Goal: Book appointment/travel/reservation

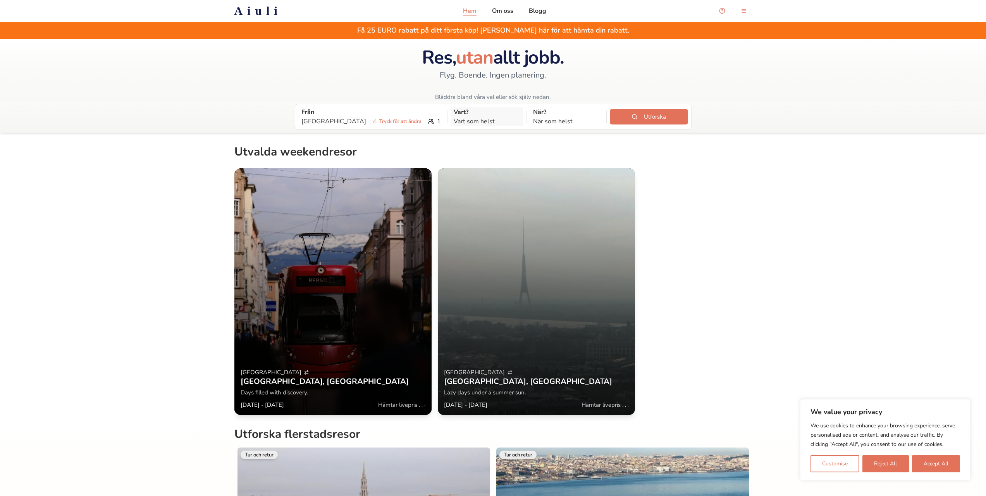
click at [454, 124] on p "Vart som helst" at bounding box center [487, 121] width 67 height 9
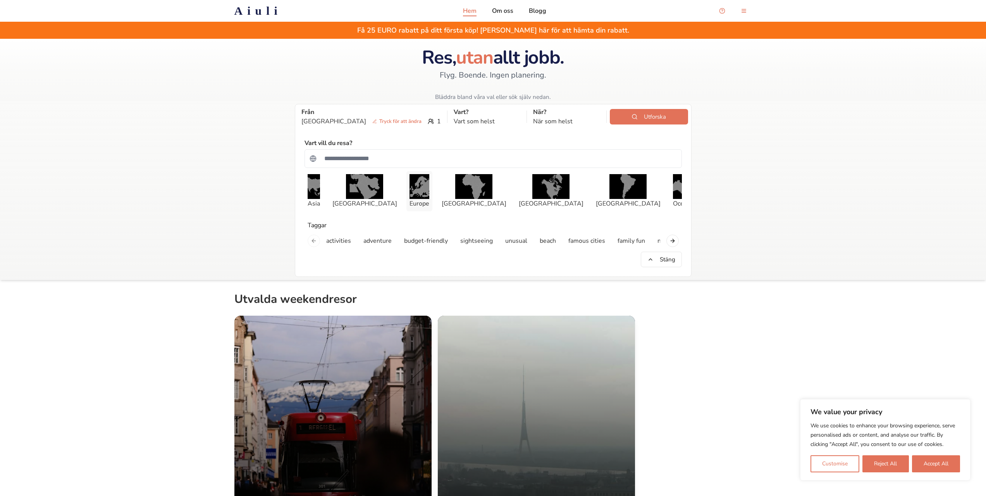
click at [411, 189] on img "button" at bounding box center [420, 186] width 20 height 25
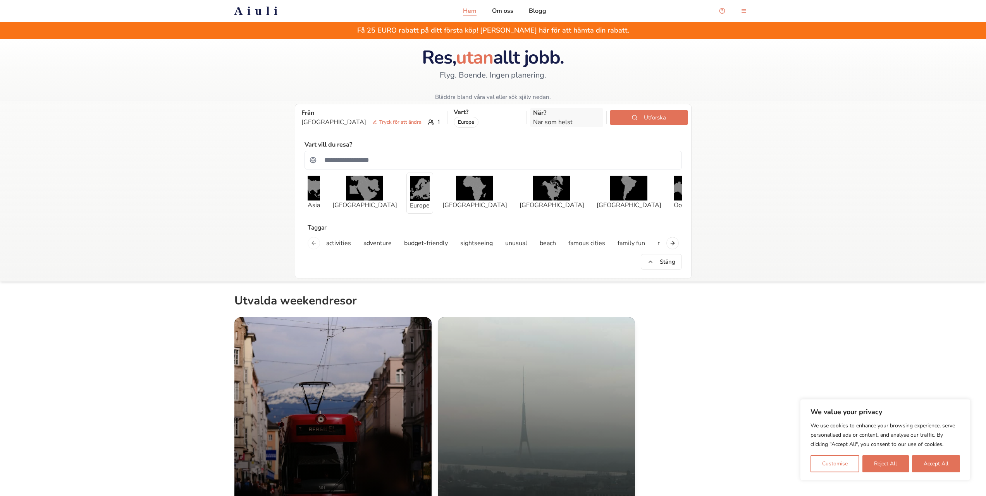
click at [540, 120] on p "När som helst" at bounding box center [566, 121] width 67 height 9
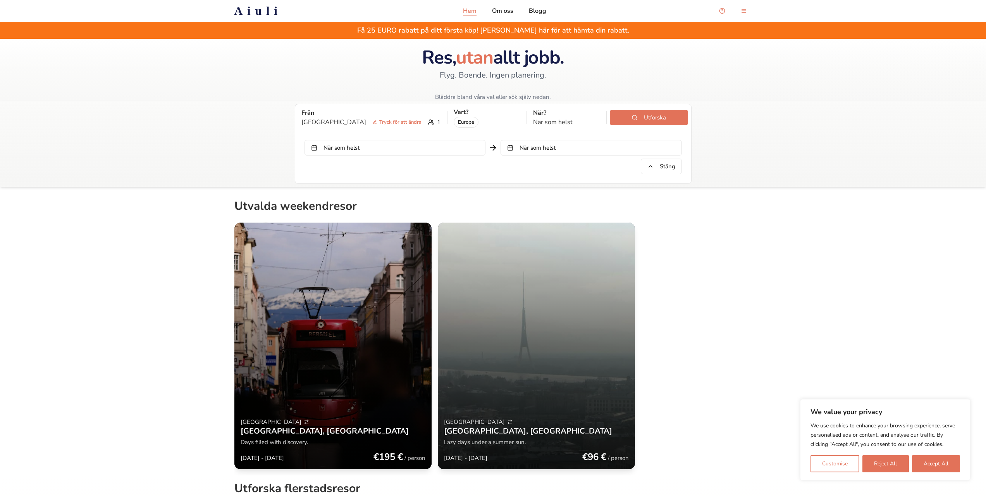
click at [446, 152] on button "När som helst" at bounding box center [395, 148] width 181 height 16
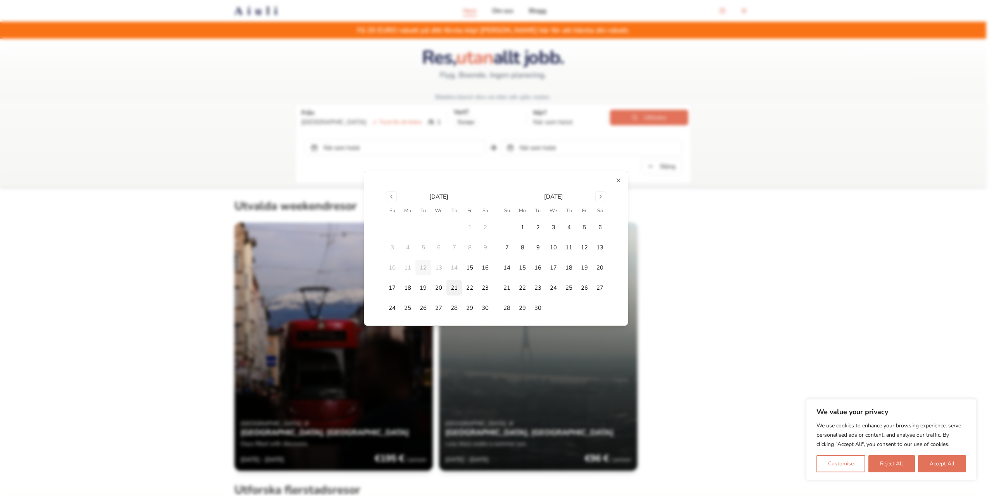
click at [452, 285] on button "21" at bounding box center [455, 288] width 16 height 16
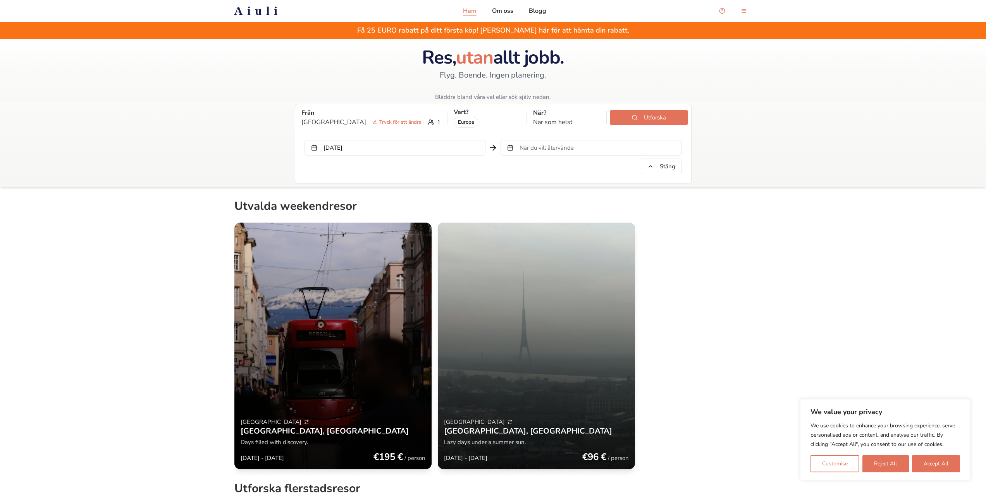
click at [567, 150] on span "När du vill återvända" at bounding box center [547, 148] width 54 height 8
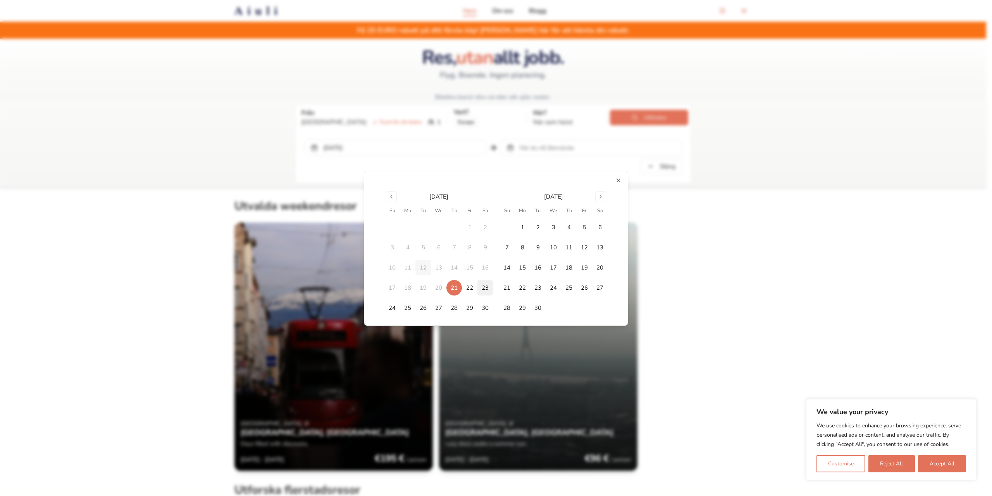
click at [488, 287] on button "23" at bounding box center [486, 288] width 16 height 16
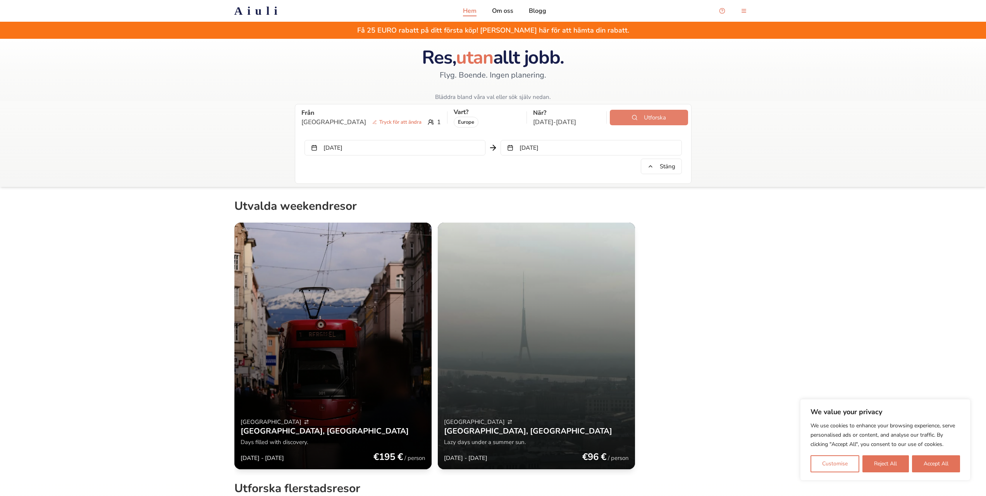
click at [642, 119] on button "Utforska" at bounding box center [649, 118] width 78 height 16
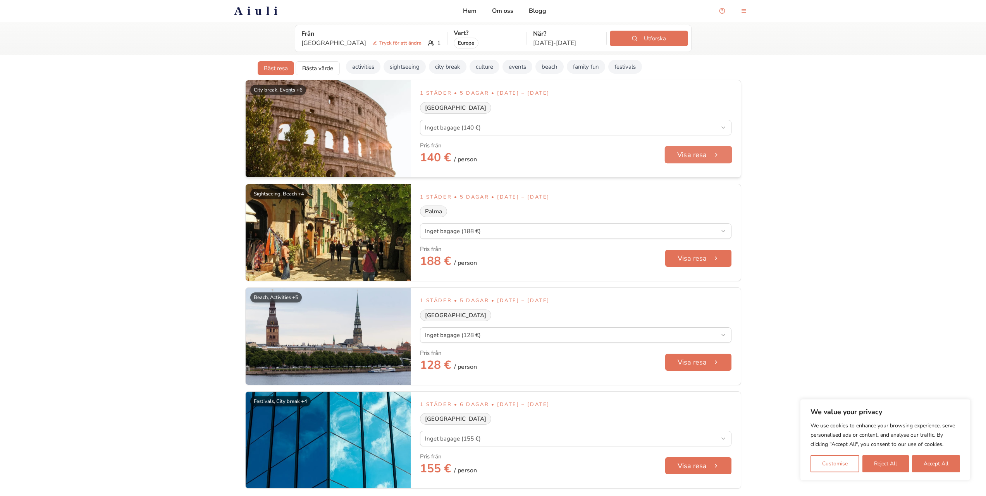
click at [708, 158] on button "Visa resa" at bounding box center [698, 154] width 67 height 17
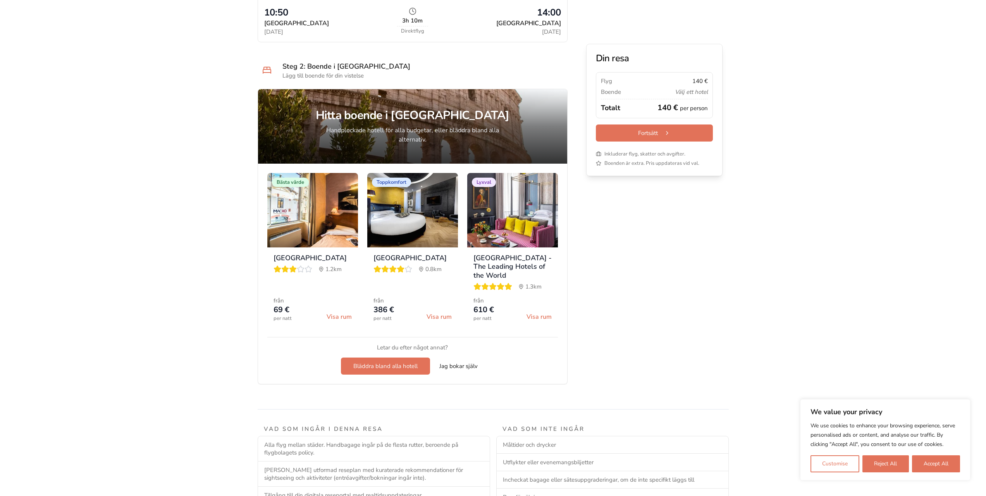
scroll to position [659, 0]
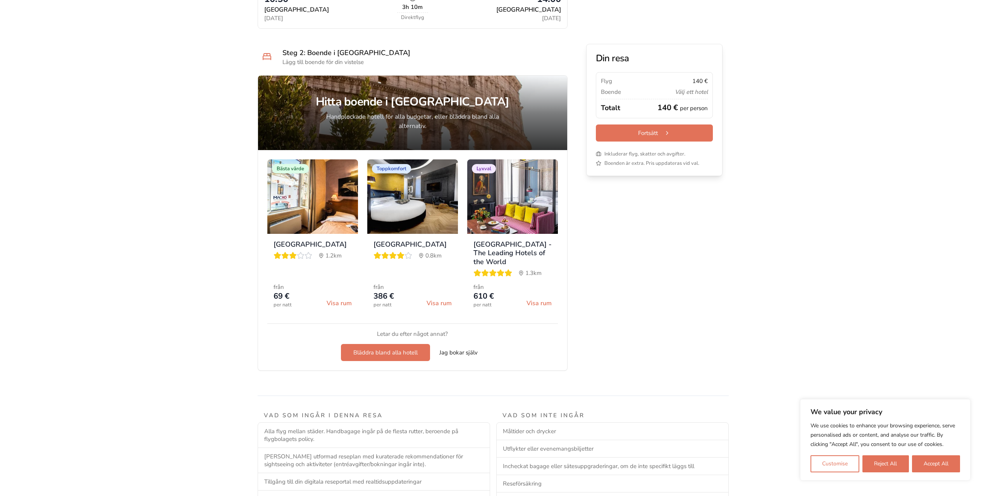
click at [679, 88] on p "Välj ett hotel" at bounding box center [691, 92] width 33 height 8
click at [693, 93] on p "Välj ett hotel" at bounding box center [691, 92] width 33 height 8
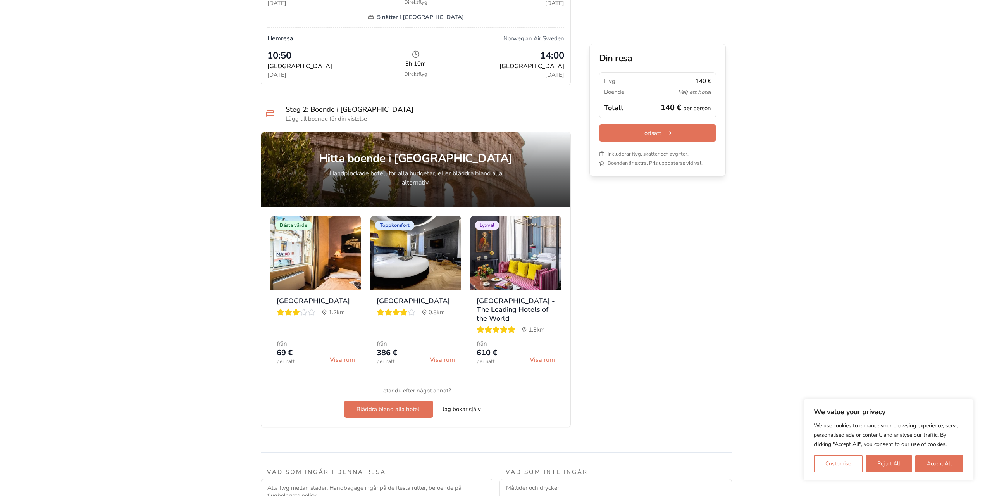
scroll to position [620, 0]
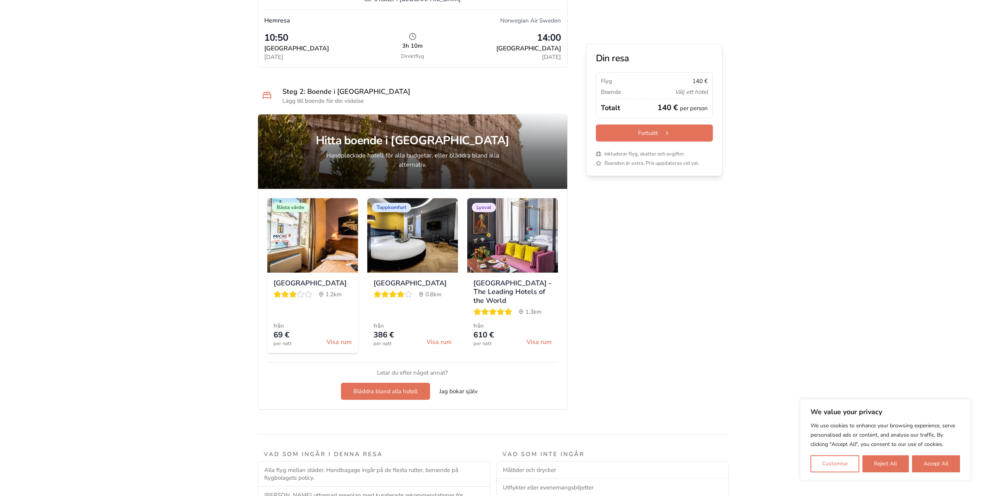
click at [319, 302] on div "[GEOGRAPHIC_DATA] 1.2 km från 69 € per natt Visa rum" at bounding box center [312, 312] width 91 height 81
